Goal: Task Accomplishment & Management: Use online tool/utility

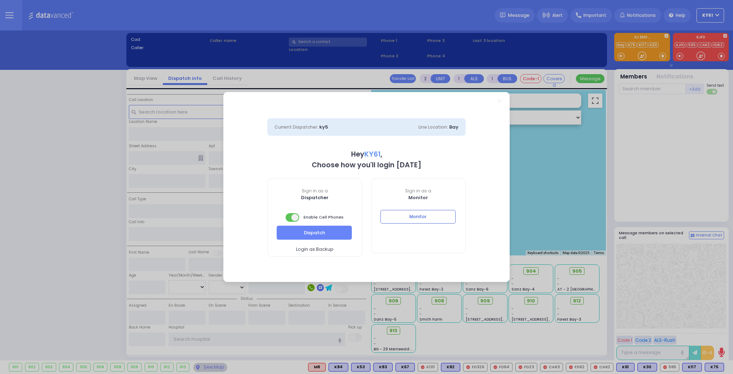
select select "7"
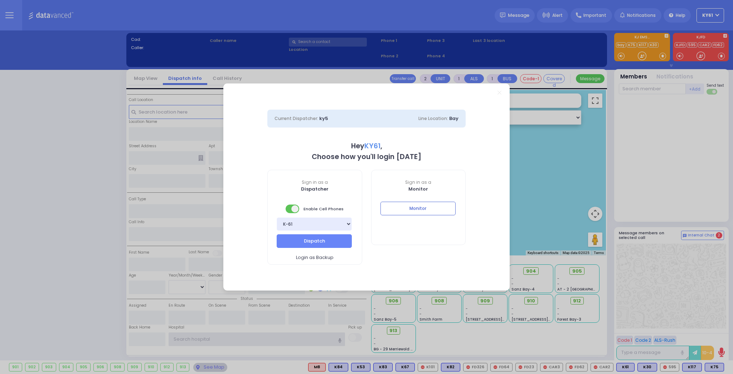
type input "ky61"
click at [443, 212] on button "Monitor" at bounding box center [417, 208] width 75 height 14
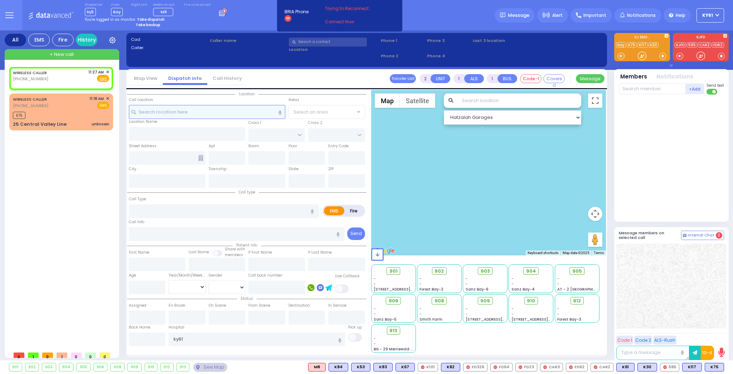
select select
radio input "true"
select select
type input "11:27"
select select "Hatzalah Garages"
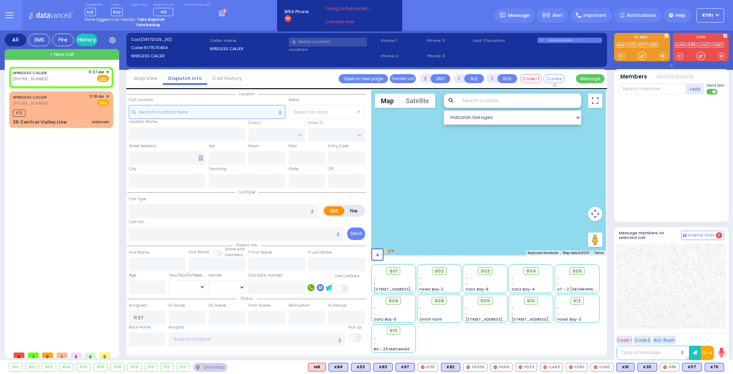
select select
radio input "true"
select select
select select "Hatzalah Garages"
